Goal: Navigation & Orientation: Find specific page/section

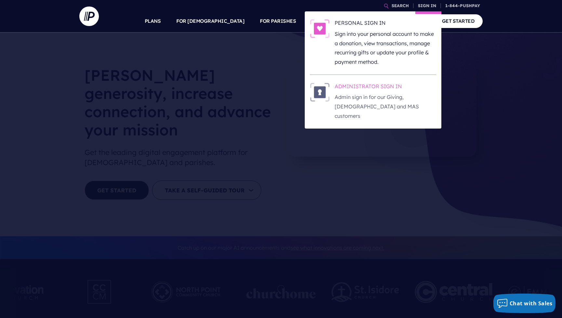
click at [355, 86] on h6 "ADMINISTRATOR SIGN IN" at bounding box center [384, 88] width 101 height 10
click at [370, 87] on h6 "ADMINISTRATOR SIGN IN" at bounding box center [384, 88] width 101 height 10
click at [369, 86] on h6 "ADMINISTRATOR SIGN IN" at bounding box center [384, 88] width 101 height 10
click at [375, 88] on h6 "ADMINISTRATOR SIGN IN" at bounding box center [384, 88] width 101 height 10
